Goal: Information Seeking & Learning: Understand process/instructions

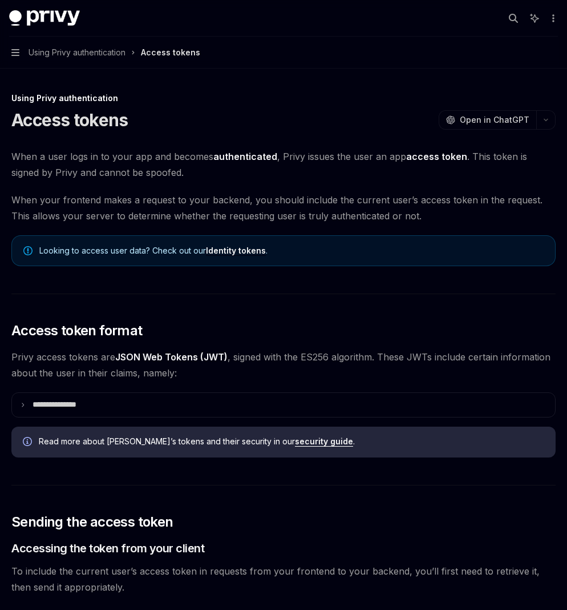
click at [295, 442] on link "security guide" at bounding box center [324, 441] width 58 height 10
type textarea "*"
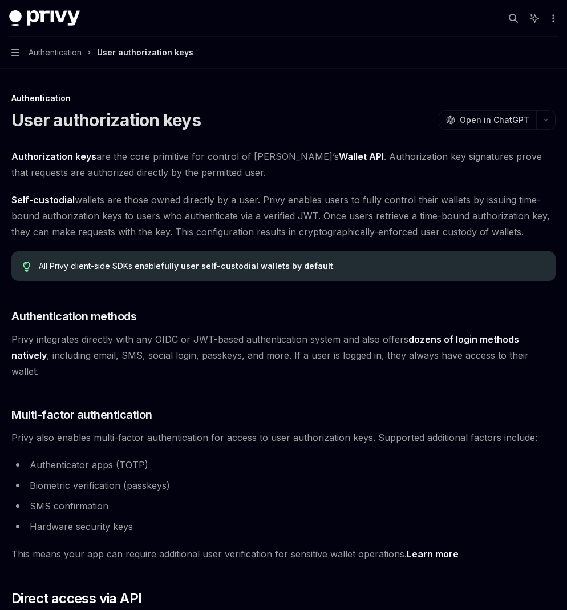
click at [68, 15] on img at bounding box center [44, 18] width 71 height 16
type textarea "*"
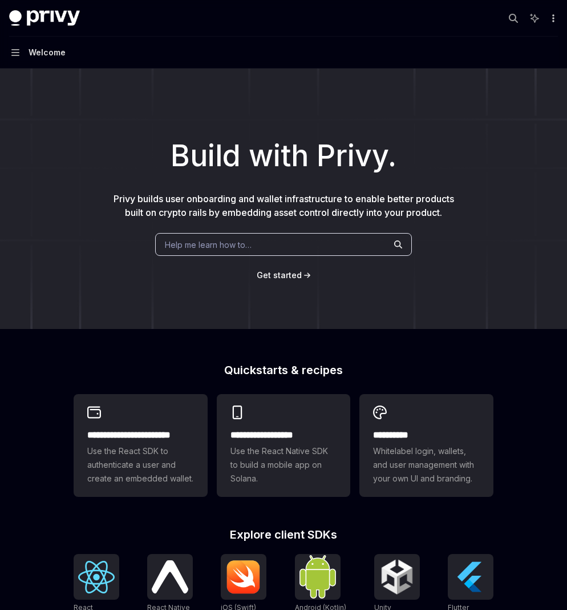
click at [557, 17] on icon "More actions" at bounding box center [553, 18] width 9 height 9
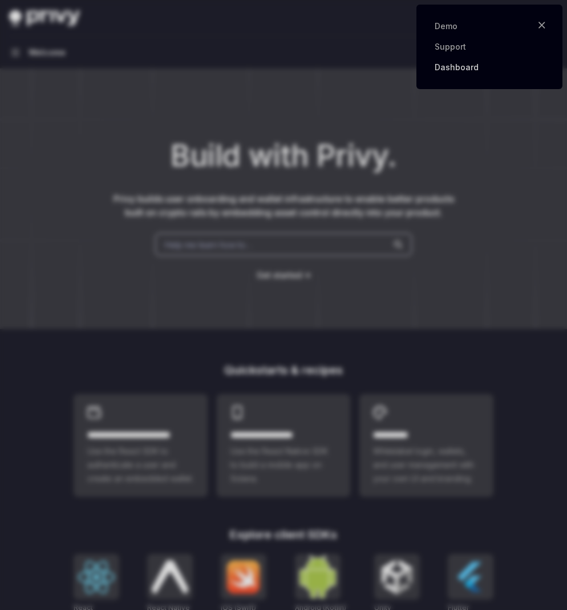
click at [484, 65] on link "Dashboard" at bounding box center [490, 67] width 110 height 11
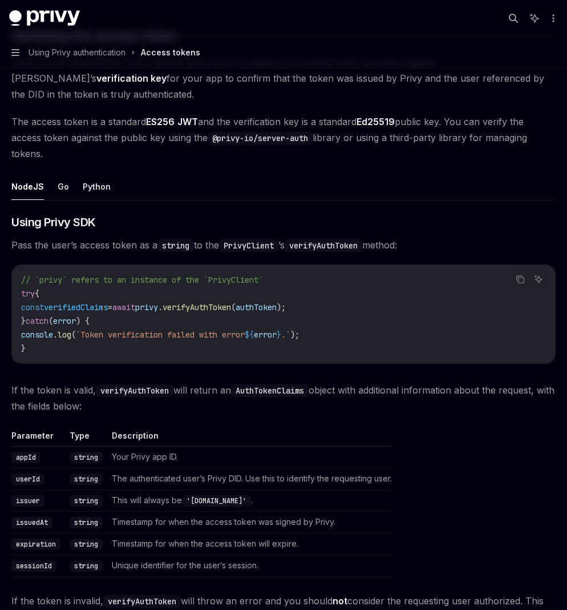
scroll to position [1635, 0]
click at [92, 172] on button "Python" at bounding box center [97, 185] width 28 height 27
type textarea "*"
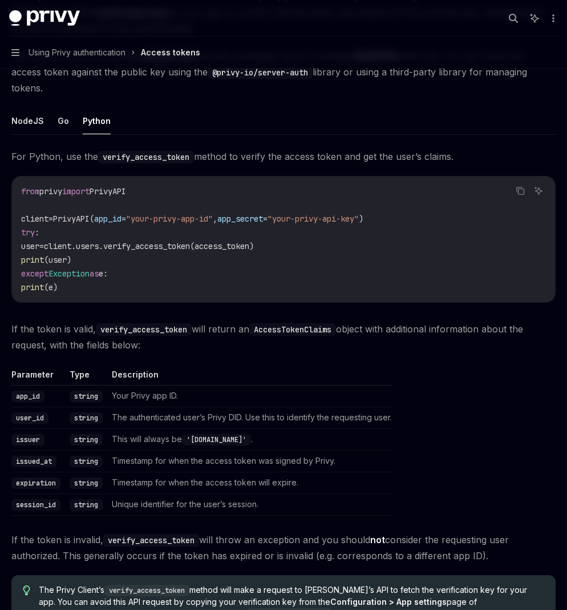
scroll to position [1704, 0]
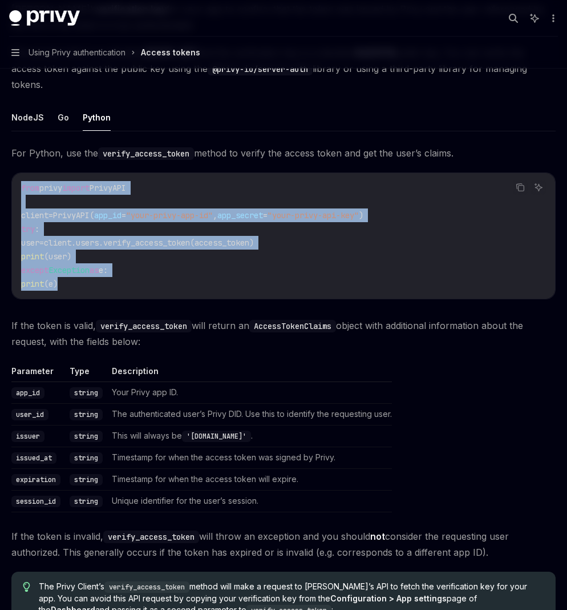
drag, startPoint x: 93, startPoint y: 247, endPoint x: 15, endPoint y: 155, distance: 120.8
click at [15, 173] on div "from privy import PrivyAPI client = PrivyAPI( app_id = "your-privy-app-id" , ap…" at bounding box center [283, 236] width 543 height 126
copy code "from privy import PrivyAPI client = PrivyAPI( app_id = "your-privy-app-id" , ap…"
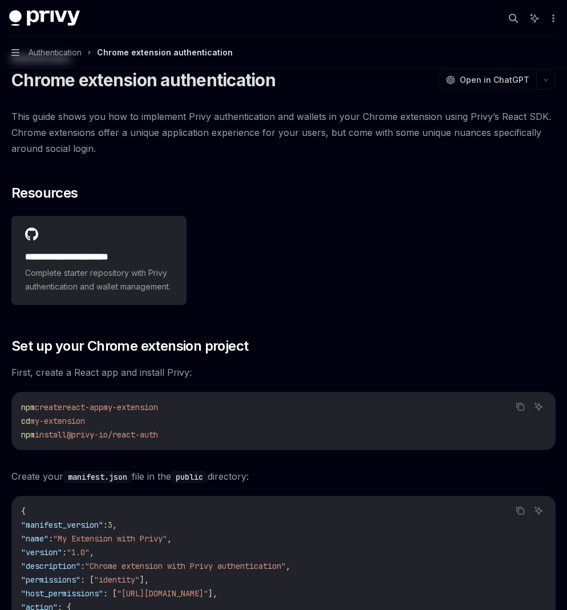
scroll to position [13, 0]
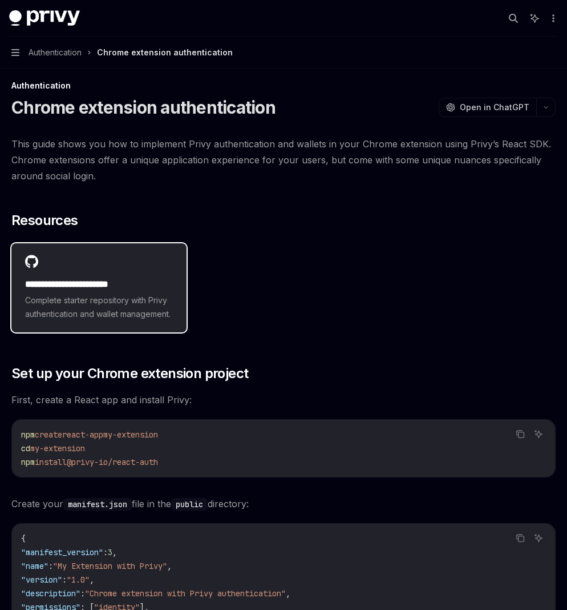
click at [108, 304] on span "Complete starter repository with Privy authentication and wallet management." at bounding box center [99, 306] width 148 height 27
